Goal: Information Seeking & Learning: Understand process/instructions

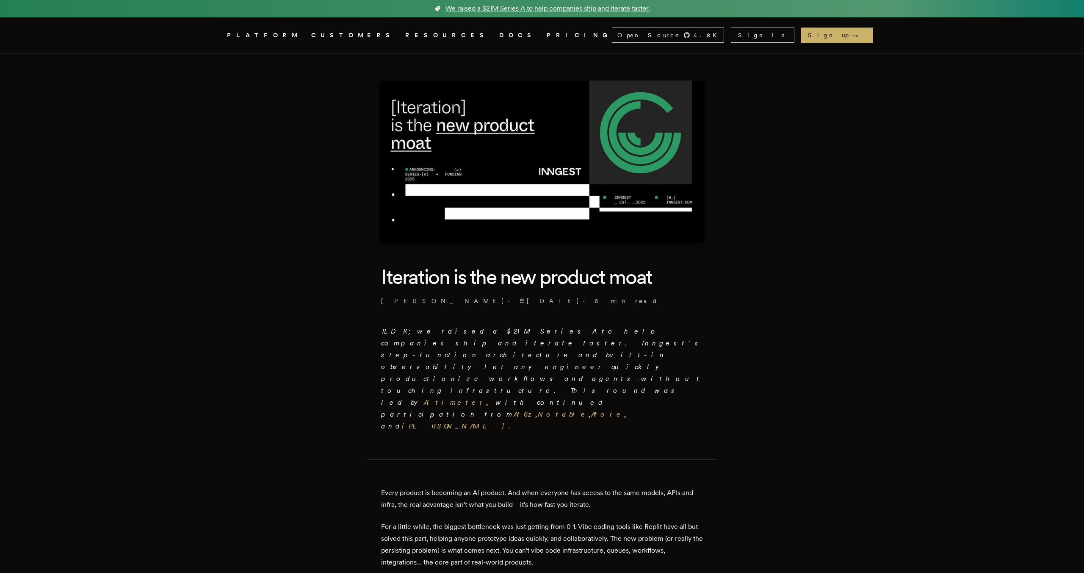
click at [214, 29] on nav "Inngest .cls-1 { fill: #FAFAF9; } PLATFORM CUSTOMERS RESOURCES DOCS PRICING Ope…" at bounding box center [542, 35] width 678 height 36
click at [217, 36] on icon ".cls-1 { fill: #FAFAF9; }" at bounding box center [217, 35] width 0 height 10
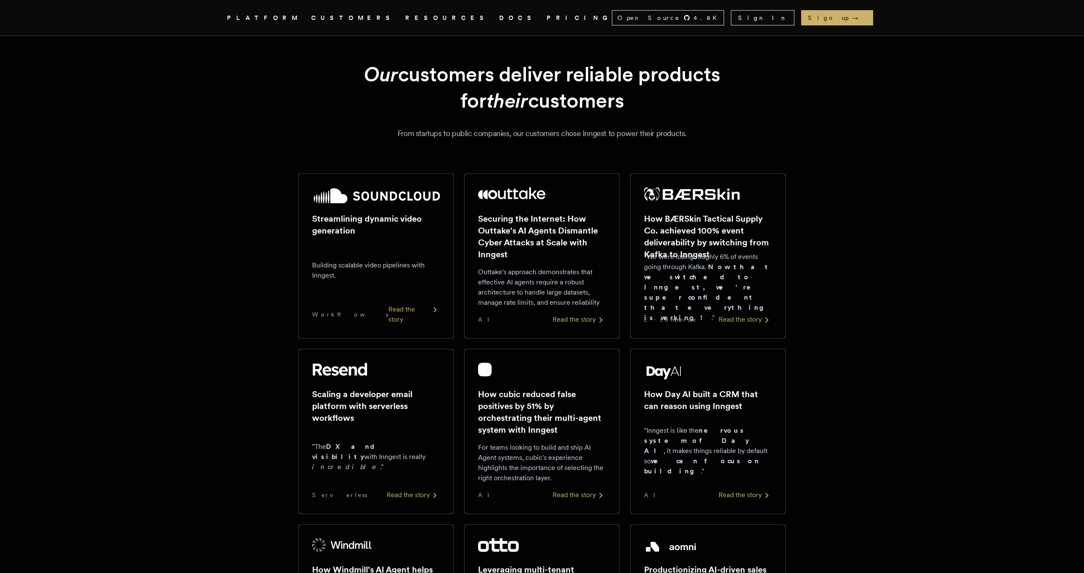
scroll to position [26, 0]
click at [217, 17] on icon ".cls-1 { fill: #FAFAF9; }" at bounding box center [217, 18] width 0 height 10
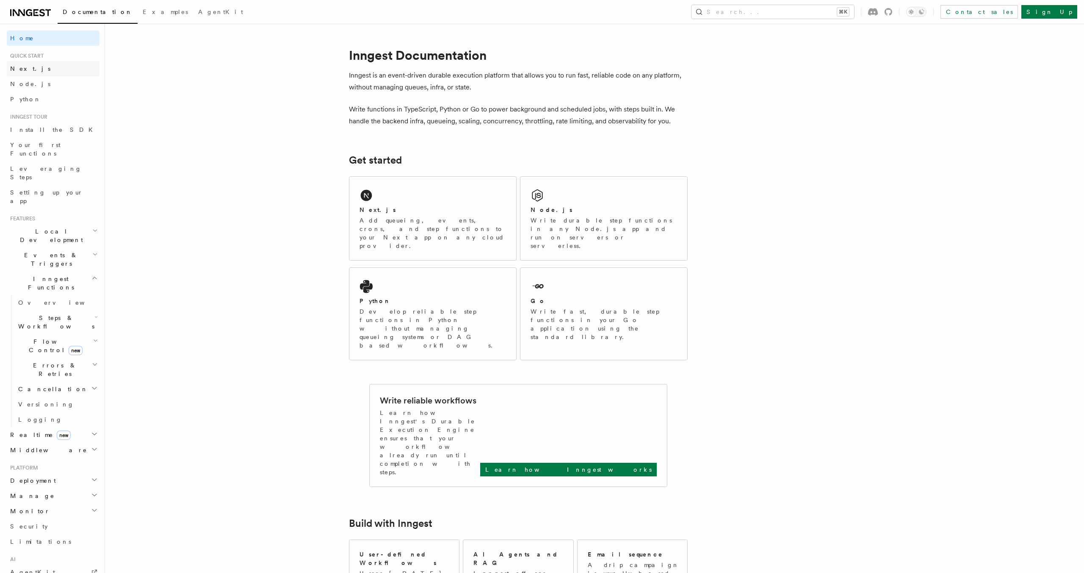
click at [47, 71] on link "Next.js" at bounding box center [53, 68] width 93 height 15
